Goal: Complete application form

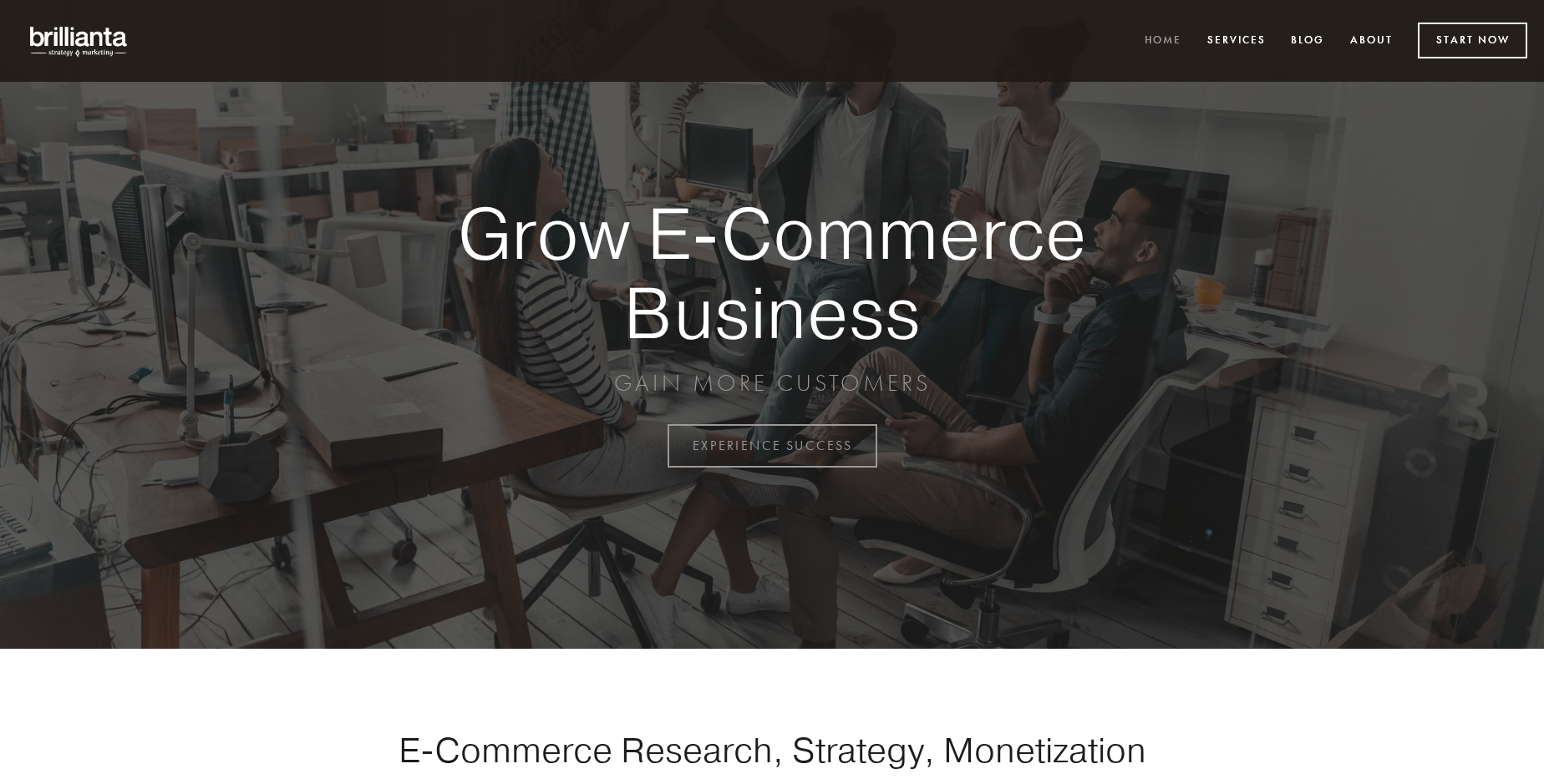
scroll to position [4377, 0]
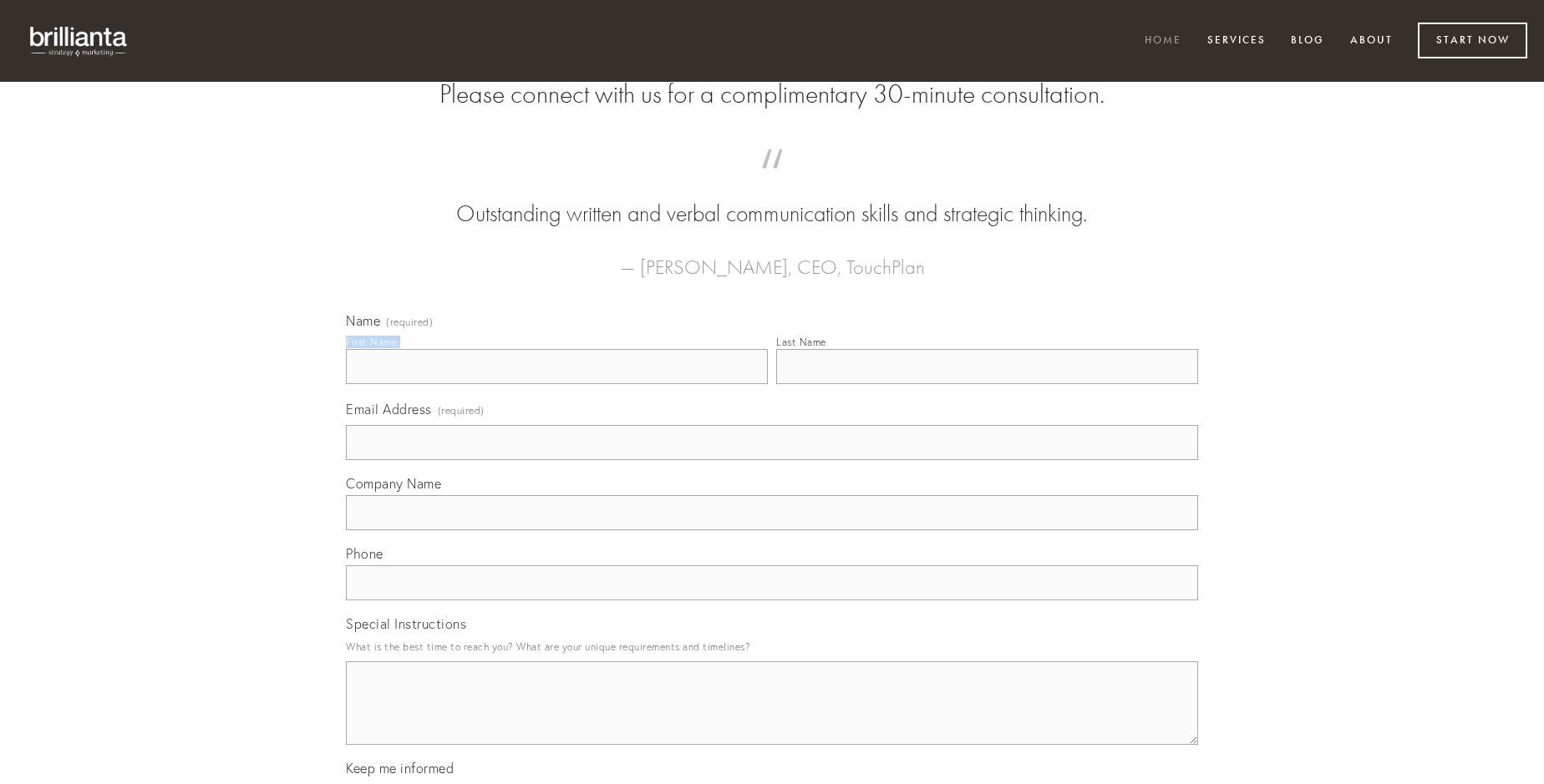
type input "[PERSON_NAME] MD"
click at [986, 385] on input "Last Name" at bounding box center [987, 367] width 422 height 35
type input "[PERSON_NAME] MD"
click at [772, 460] on input "Email Address (required)" at bounding box center [772, 442] width 852 height 35
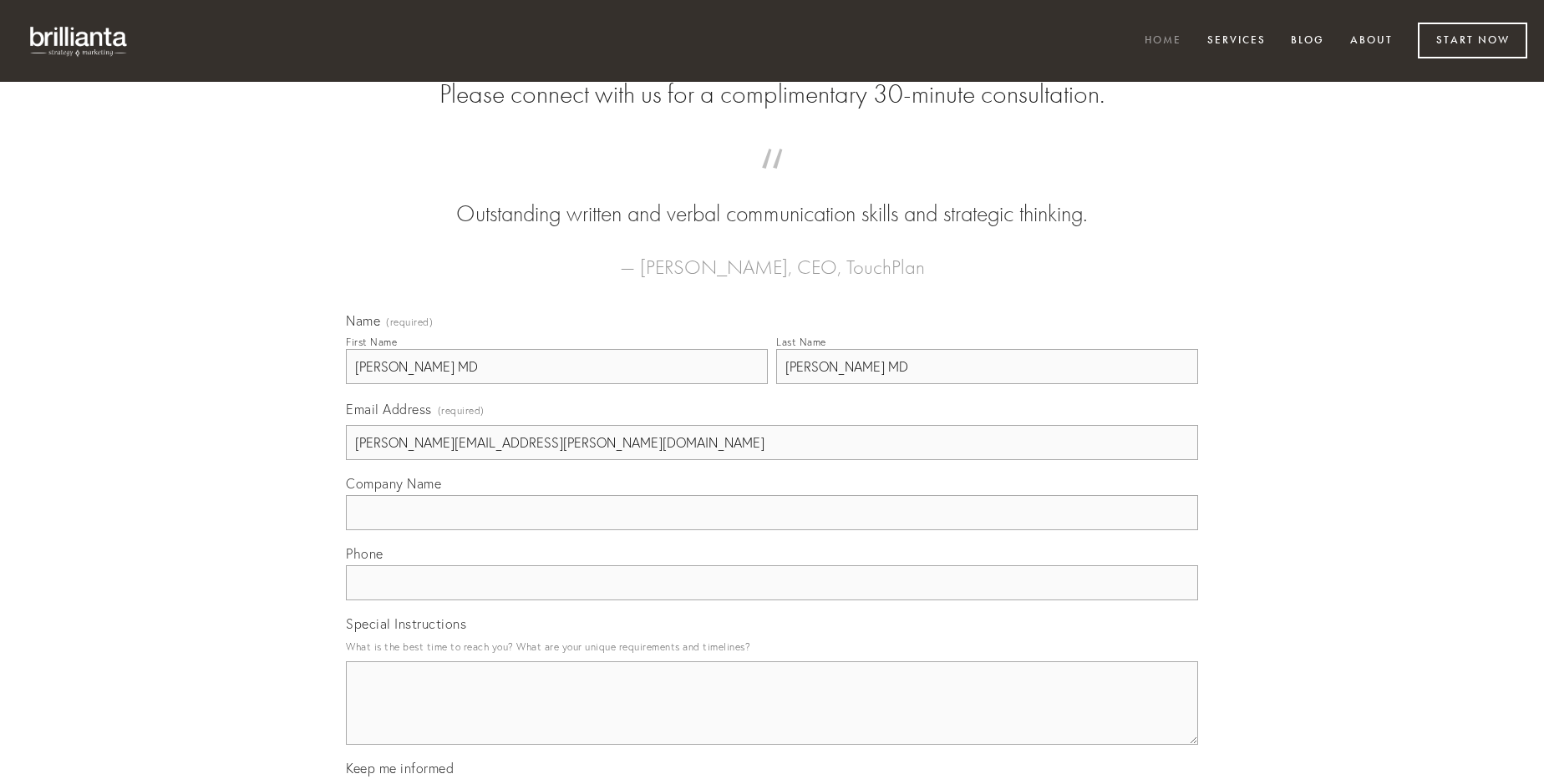
type input "[PERSON_NAME][EMAIL_ADDRESS][PERSON_NAME][DOMAIN_NAME]"
click at [772, 530] on input "Company Name" at bounding box center [772, 513] width 852 height 35
type input "dolor"
click at [772, 601] on input "text" at bounding box center [772, 583] width 852 height 35
click at [772, 718] on textarea "Special Instructions" at bounding box center [772, 702] width 852 height 83
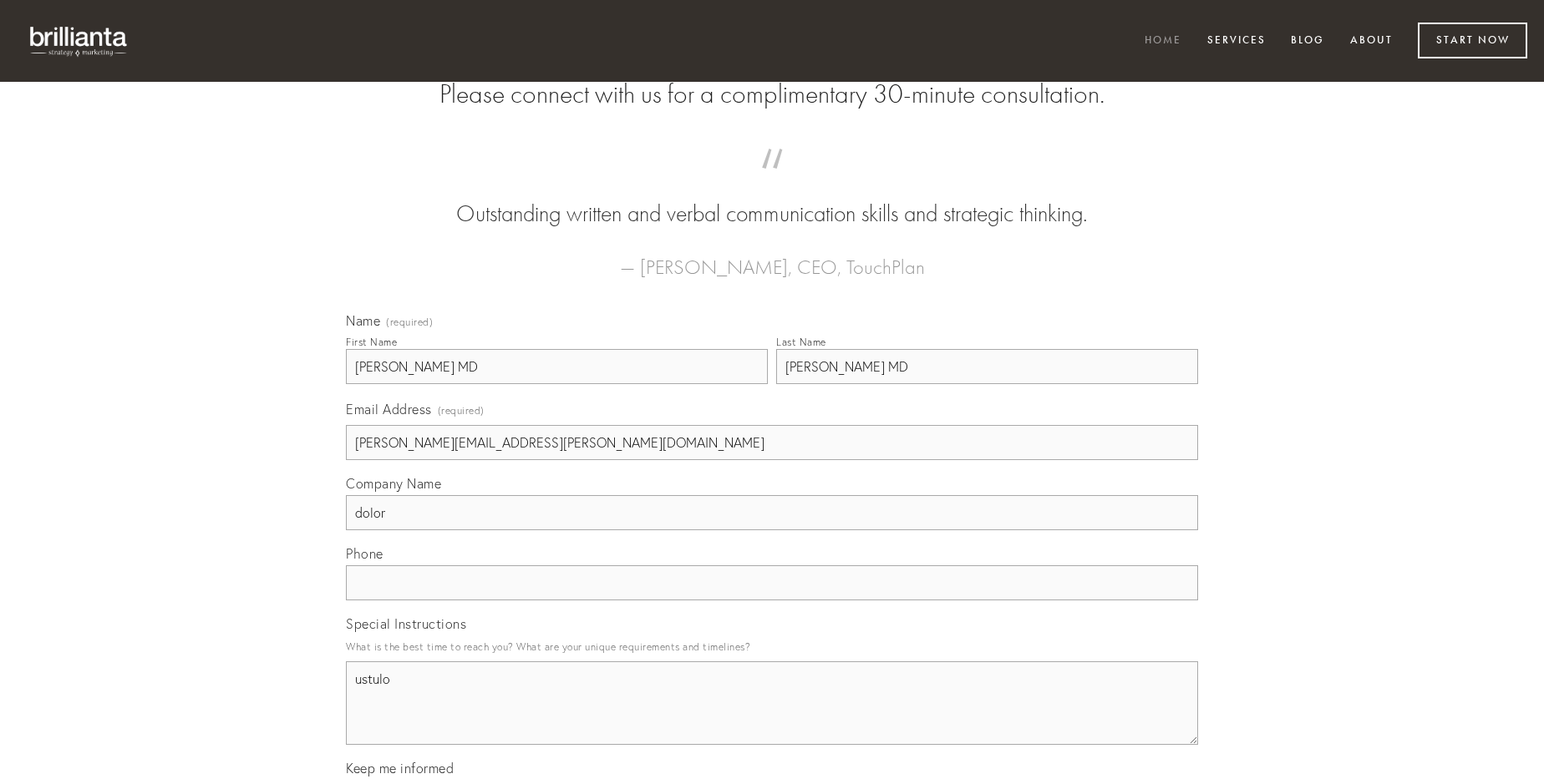
type textarea "ustulo"
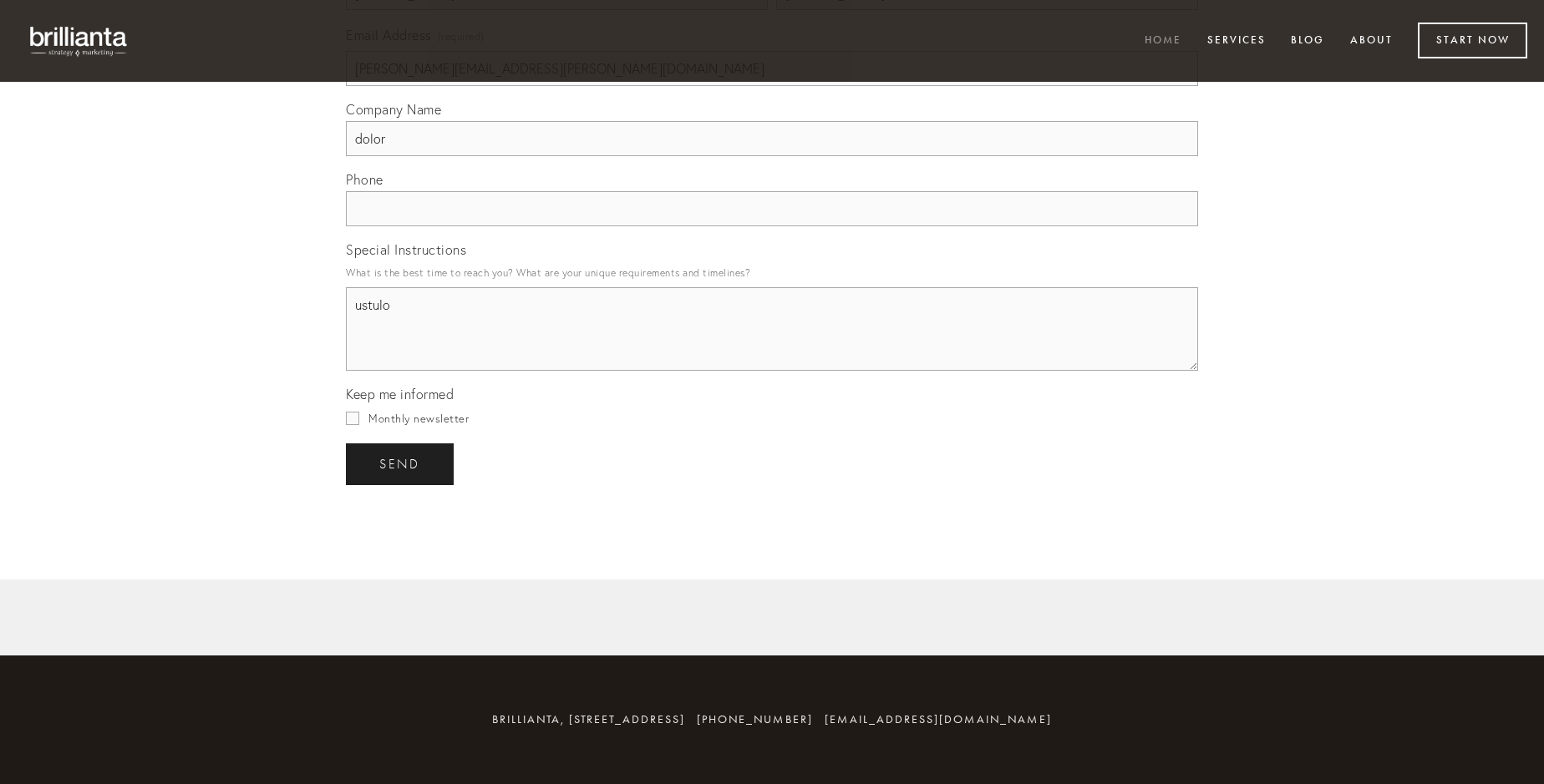
click at [401, 464] on span "send" at bounding box center [400, 464] width 41 height 15
